Goal: Check status: Check status

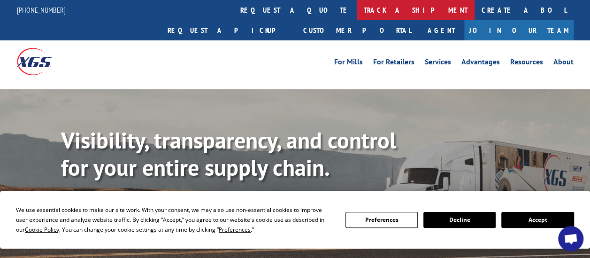
click at [357, 14] on link "track a shipment" at bounding box center [416, 10] width 118 height 20
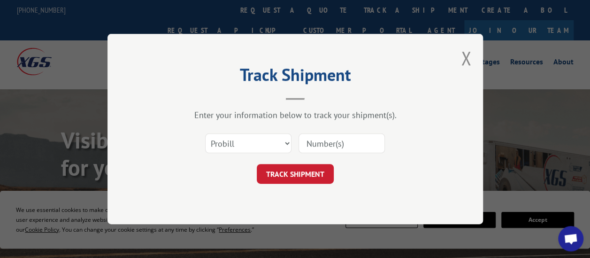
click at [328, 140] on input at bounding box center [342, 143] width 86 height 20
paste input "013506208"
type input "013506208"
click at [271, 142] on select "Select category... Probill BOL PO" at bounding box center [248, 143] width 86 height 20
select select "bol"
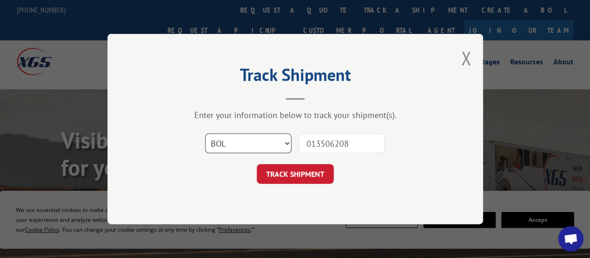
click at [205, 133] on select "Select category... Probill BOL PO" at bounding box center [248, 143] width 86 height 20
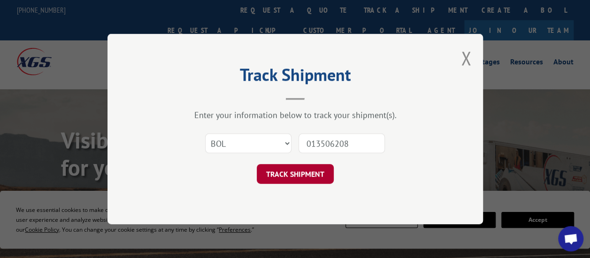
click at [293, 177] on button "TRACK SHIPMENT" at bounding box center [295, 174] width 77 height 20
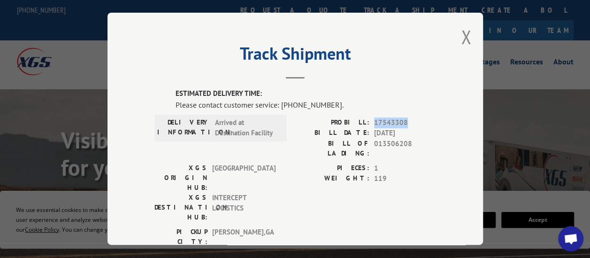
drag, startPoint x: 405, startPoint y: 119, endPoint x: 370, endPoint y: 120, distance: 34.3
click at [374, 120] on span "17543308" at bounding box center [405, 122] width 62 height 11
drag, startPoint x: 370, startPoint y: 120, endPoint x: 377, endPoint y: 120, distance: 6.6
copy span "17543308"
click at [461, 40] on button "Close modal" at bounding box center [466, 36] width 10 height 25
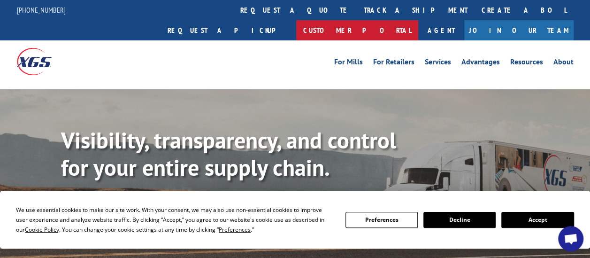
click at [418, 20] on link "Customer Portal" at bounding box center [357, 30] width 122 height 20
